Goal: Check status: Check status

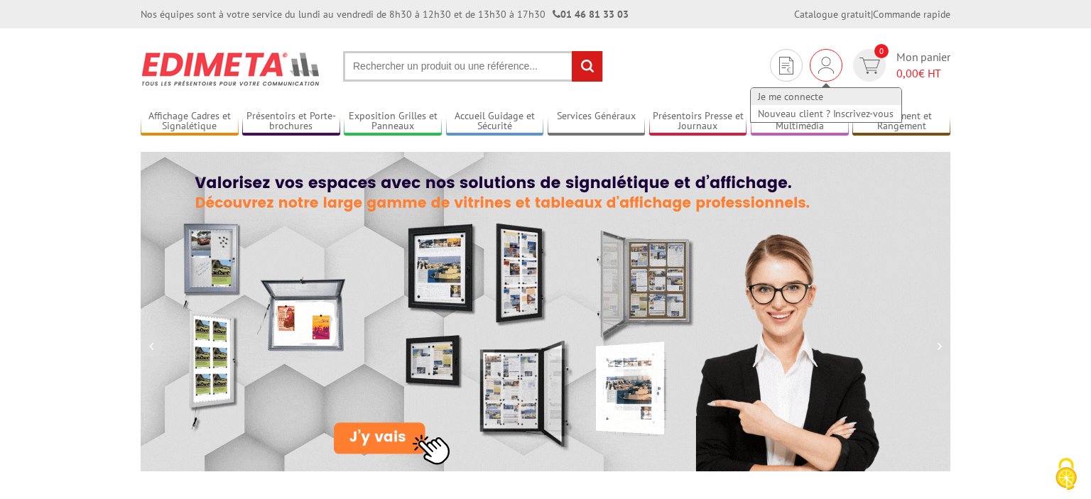
click at [813, 90] on link "Je me connecte" at bounding box center [826, 96] width 151 height 17
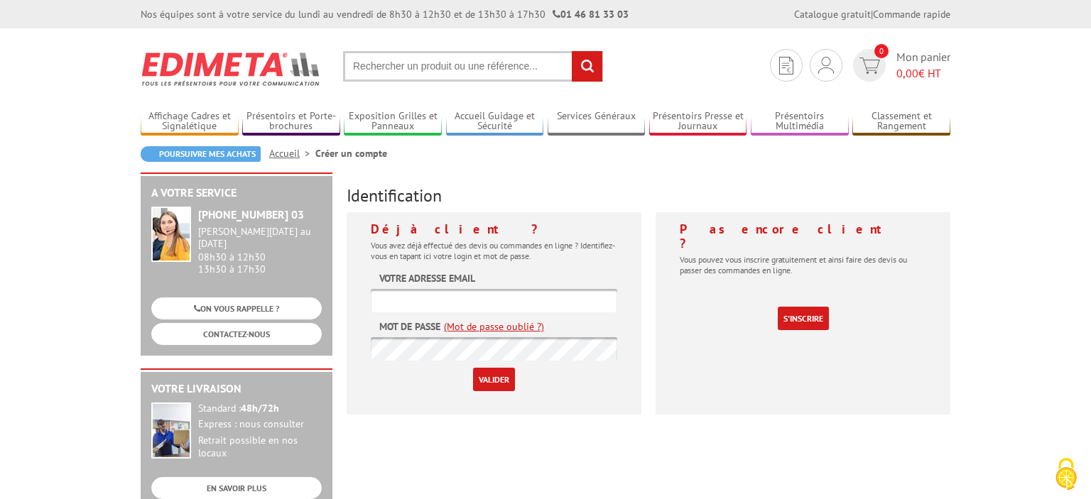
click at [548, 291] on input "text" at bounding box center [494, 300] width 246 height 23
type input "[EMAIL_ADDRESS][DOMAIN_NAME]"
click at [491, 384] on input "Valider" at bounding box center [494, 379] width 42 height 23
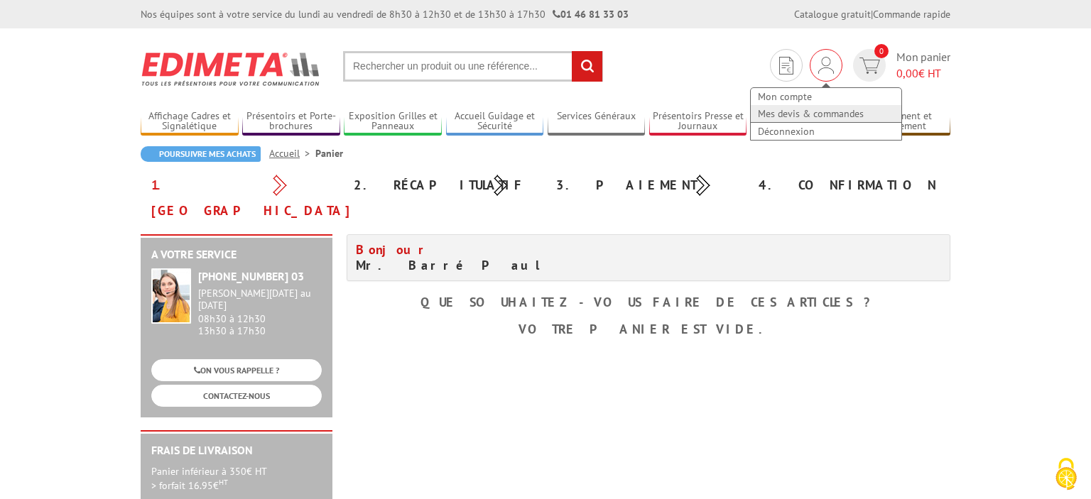
click at [829, 117] on link "Mes devis & commandes" at bounding box center [826, 113] width 151 height 17
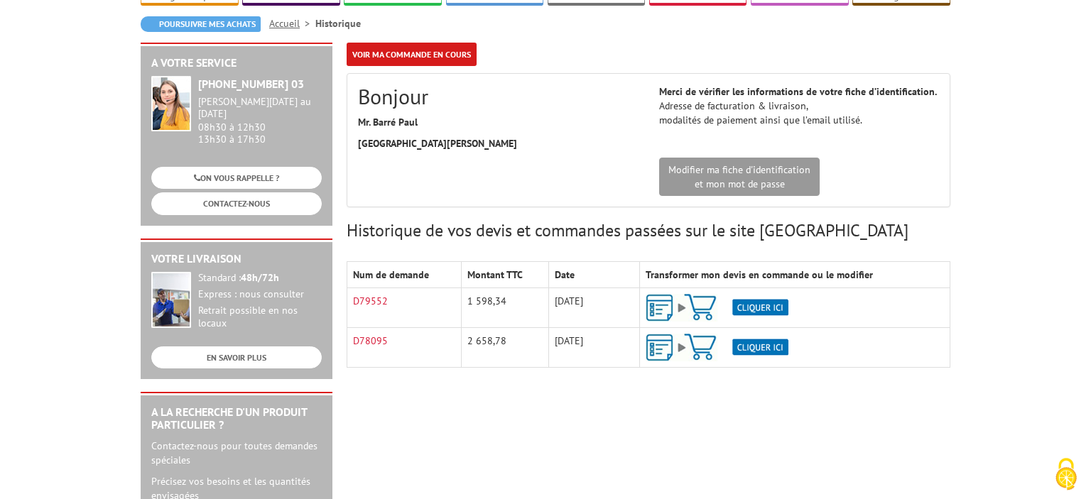
scroll to position [150, 0]
click at [664, 293] on img at bounding box center [717, 307] width 143 height 28
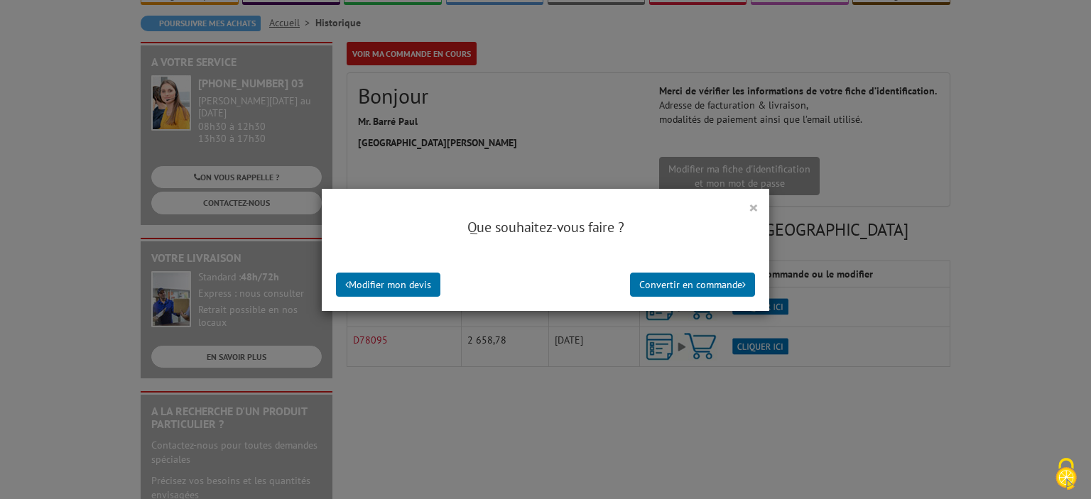
click at [752, 210] on button "×" at bounding box center [754, 207] width 10 height 18
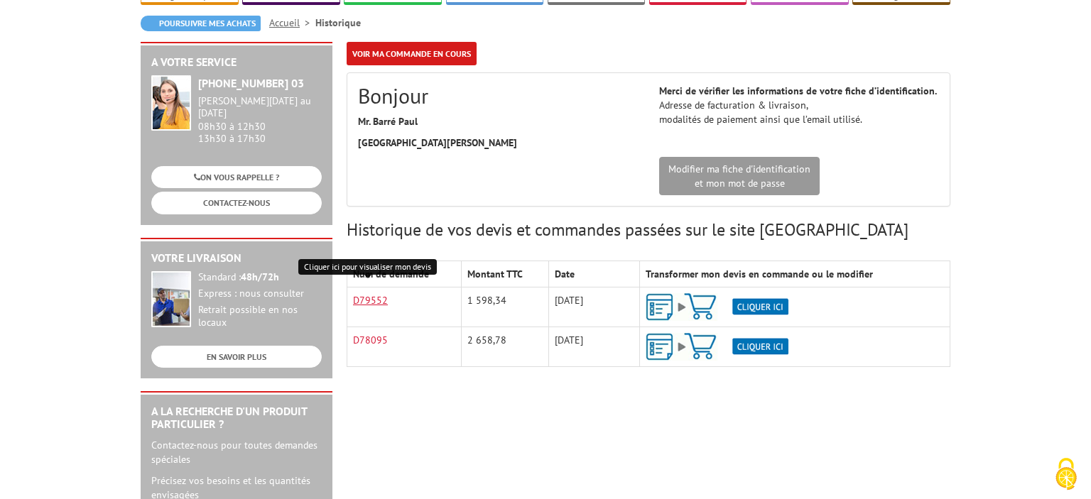
click at [364, 294] on link "D79552" at bounding box center [370, 300] width 35 height 13
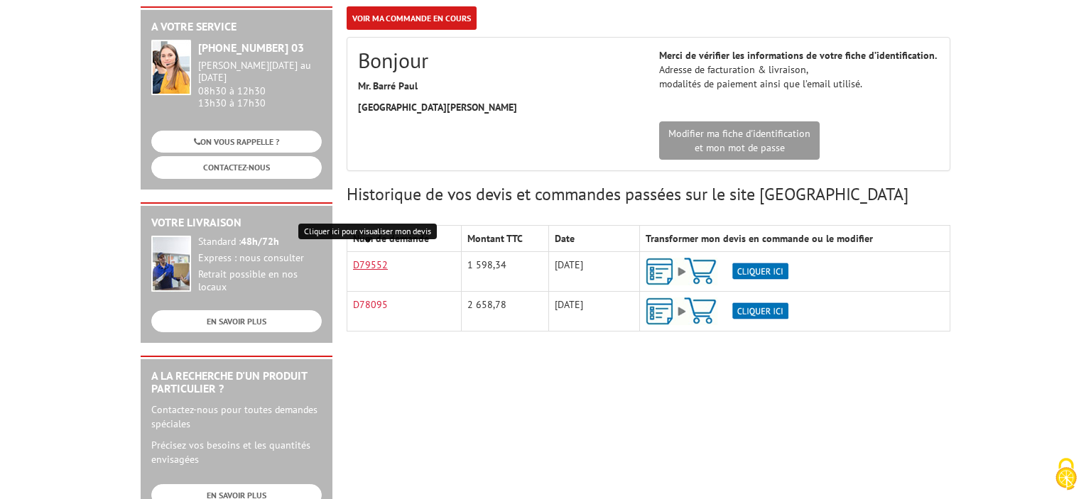
scroll to position [224, 0]
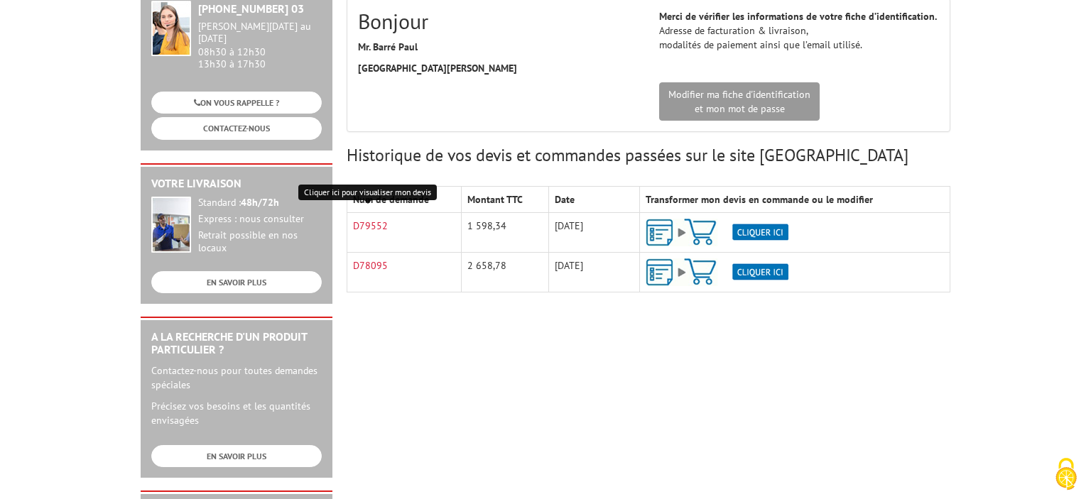
click at [766, 219] on img at bounding box center [717, 233] width 143 height 28
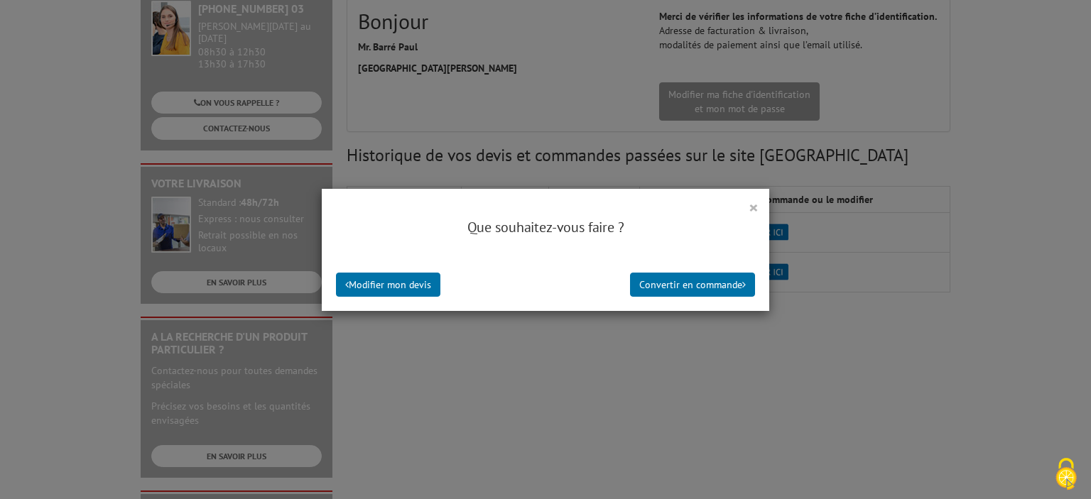
click at [753, 207] on button "×" at bounding box center [754, 207] width 10 height 18
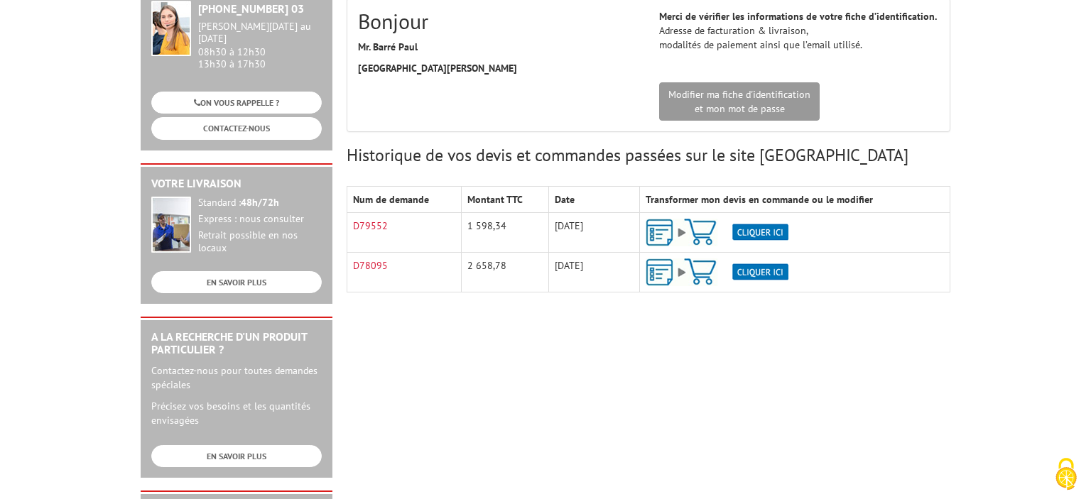
click at [710, 323] on div "A votre service +33 (0)1 46 81 33 03 Du Lundi au Vendredi 08h30 à 12h30 13h30 à…" at bounding box center [546, 345] width 824 height 757
click at [505, 373] on div "A votre service +33 (0)1 46 81 33 03 Du Lundi au Vendredi 08h30 à 12h30 13h30 à…" at bounding box center [546, 345] width 824 height 757
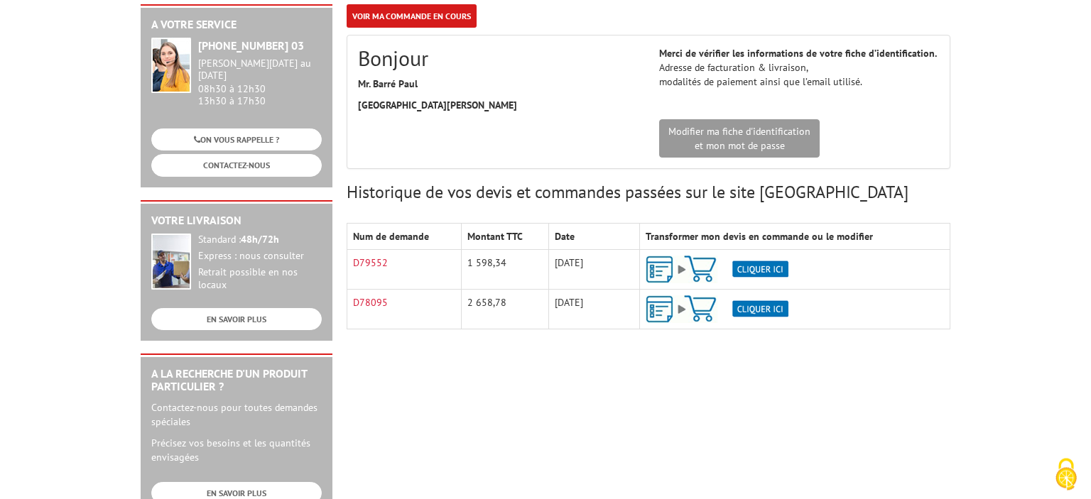
scroll to position [150, 0]
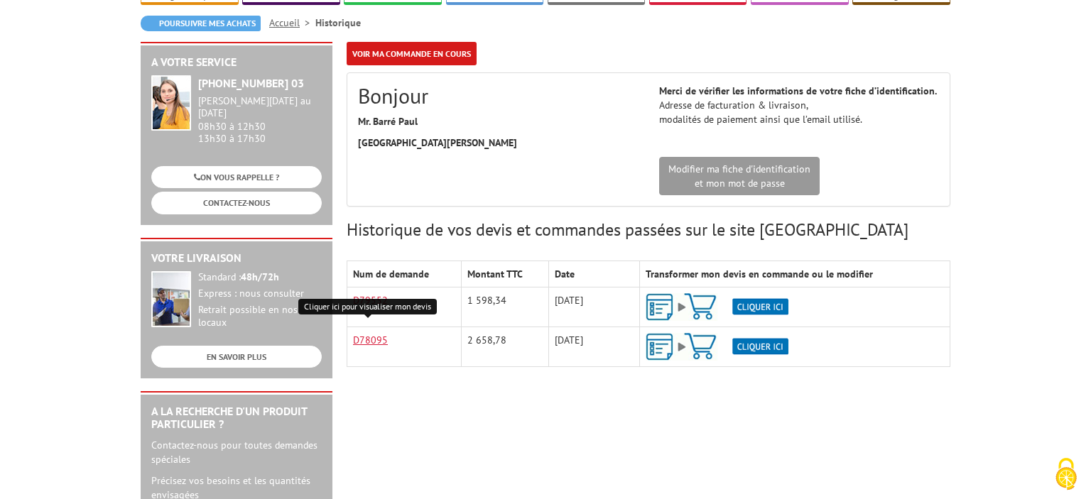
click at [381, 334] on link "D78095" at bounding box center [370, 340] width 35 height 13
click at [458, 411] on div "A votre service +33 (0)1 46 81 33 03 Du Lundi au Vendredi 08h30 à 12h30 13h30 à…" at bounding box center [546, 420] width 824 height 757
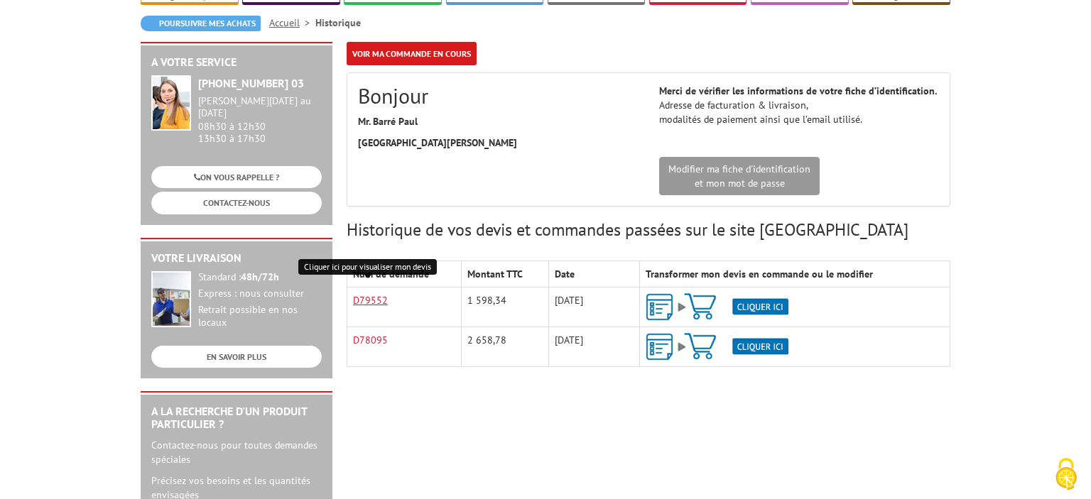
click at [385, 294] on link "D79552" at bounding box center [370, 300] width 35 height 13
click at [624, 418] on div "A votre service +33 (0)1 46 81 33 03 Du Lundi au Vendredi 08h30 à 12h30 13h30 à…" at bounding box center [546, 420] width 824 height 757
click at [384, 294] on link "D79552" at bounding box center [370, 300] width 35 height 13
